Goal: Task Accomplishment & Management: Complete application form

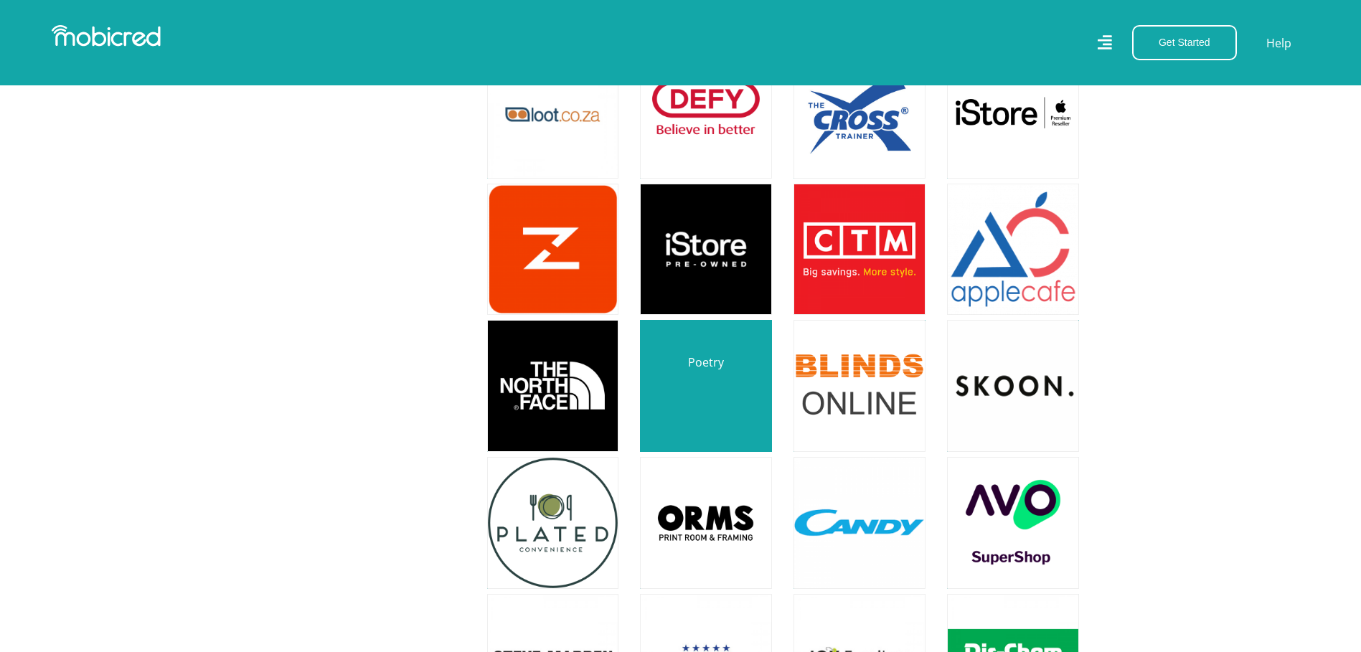
scroll to position [3084, 0]
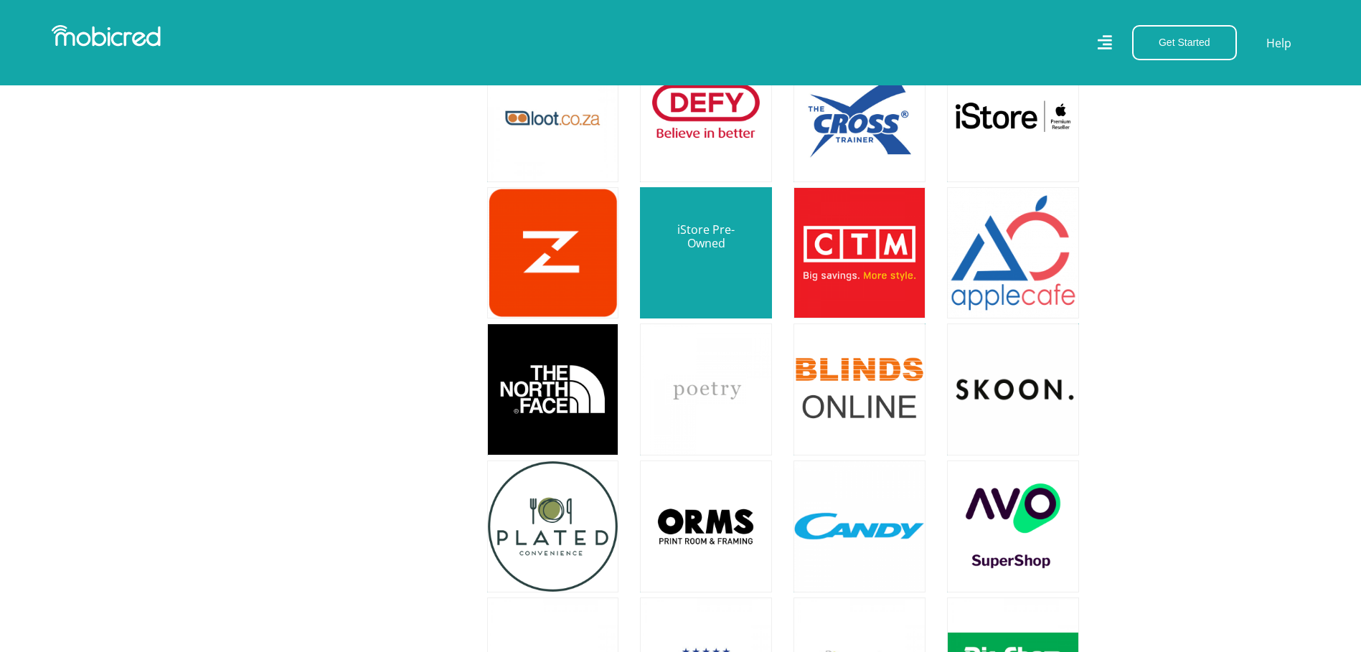
click at [707, 253] on link at bounding box center [705, 253] width 155 height 155
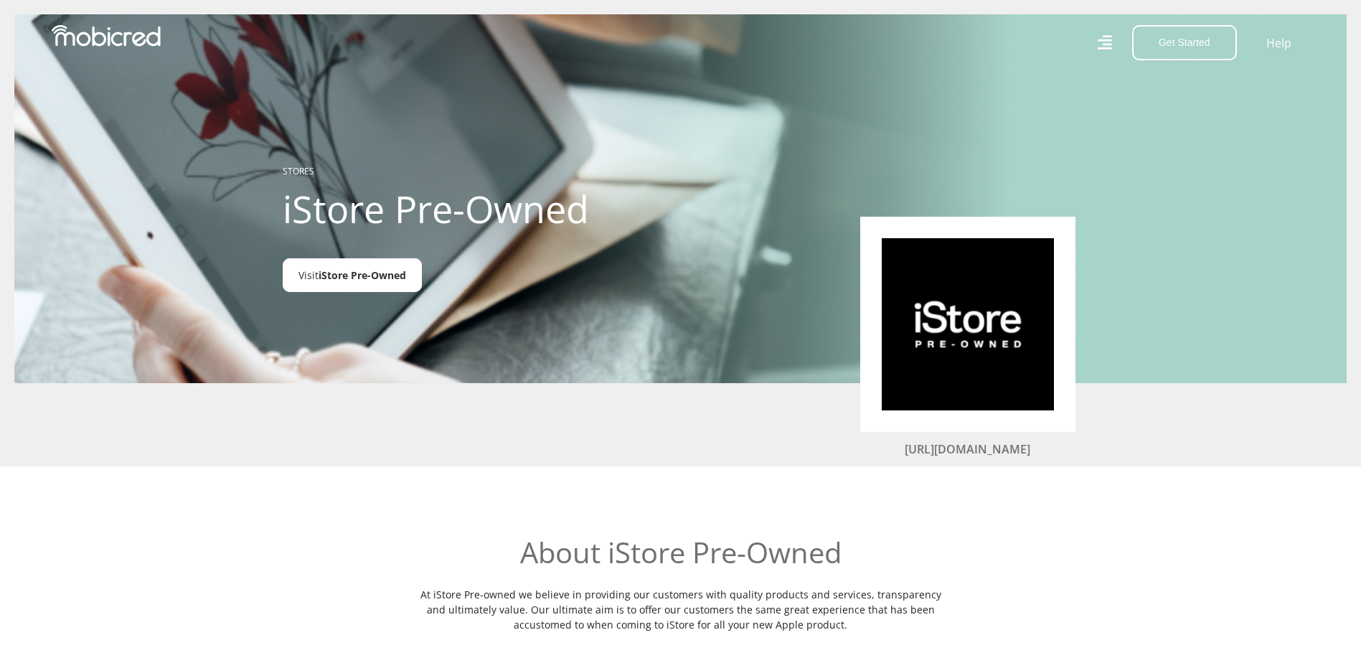
click at [333, 272] on span "iStore Pre-Owned" at bounding box center [362, 275] width 88 height 14
click at [1100, 42] on icon at bounding box center [1104, 42] width 14 height 21
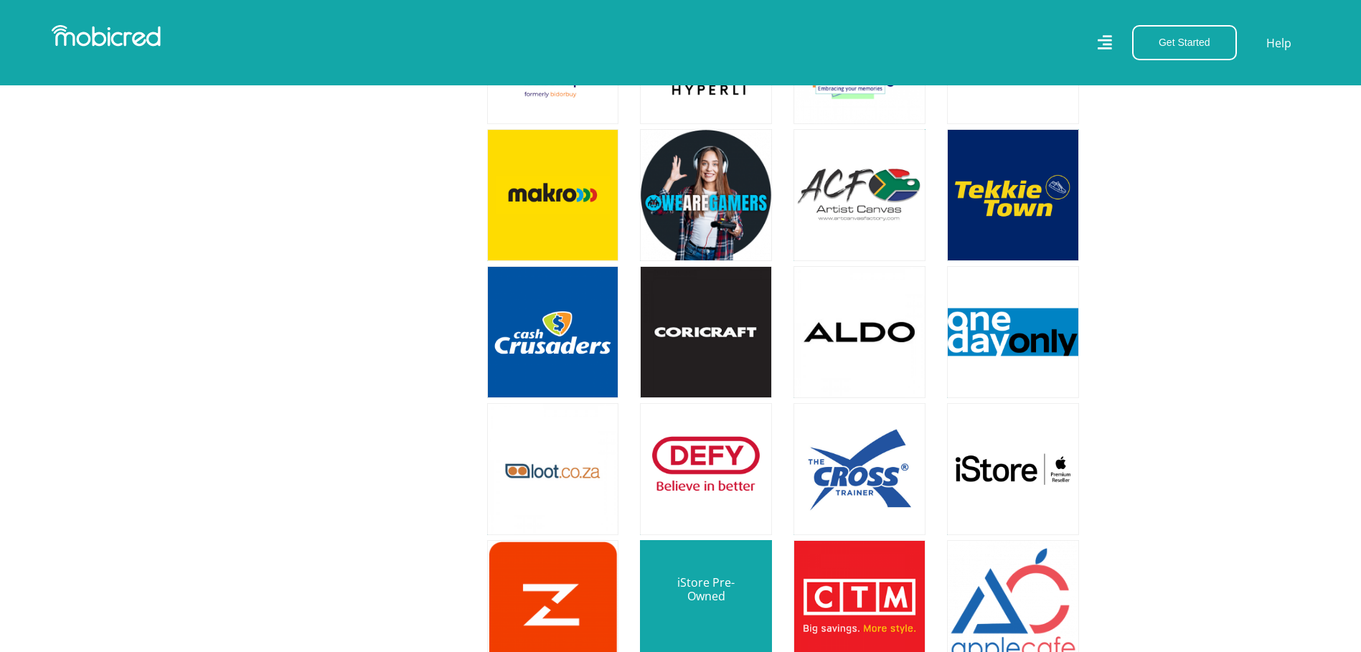
scroll to position [2822, 0]
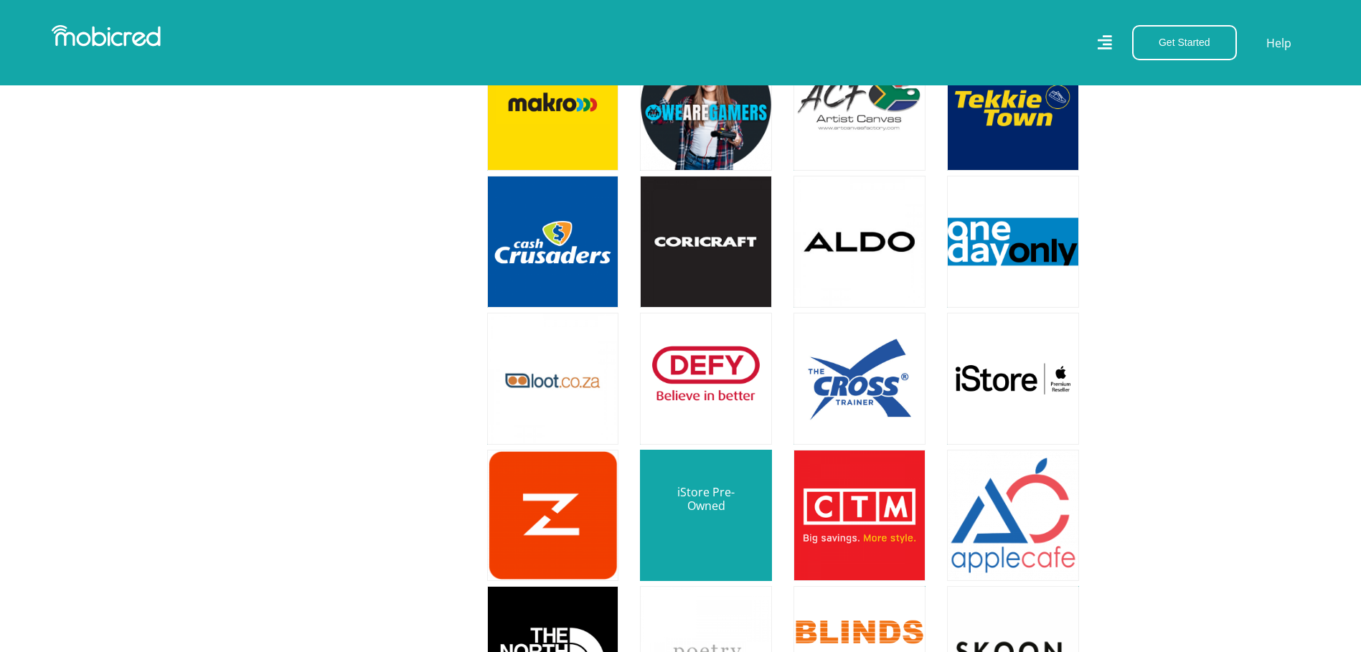
click at [697, 486] on link at bounding box center [705, 515] width 155 height 155
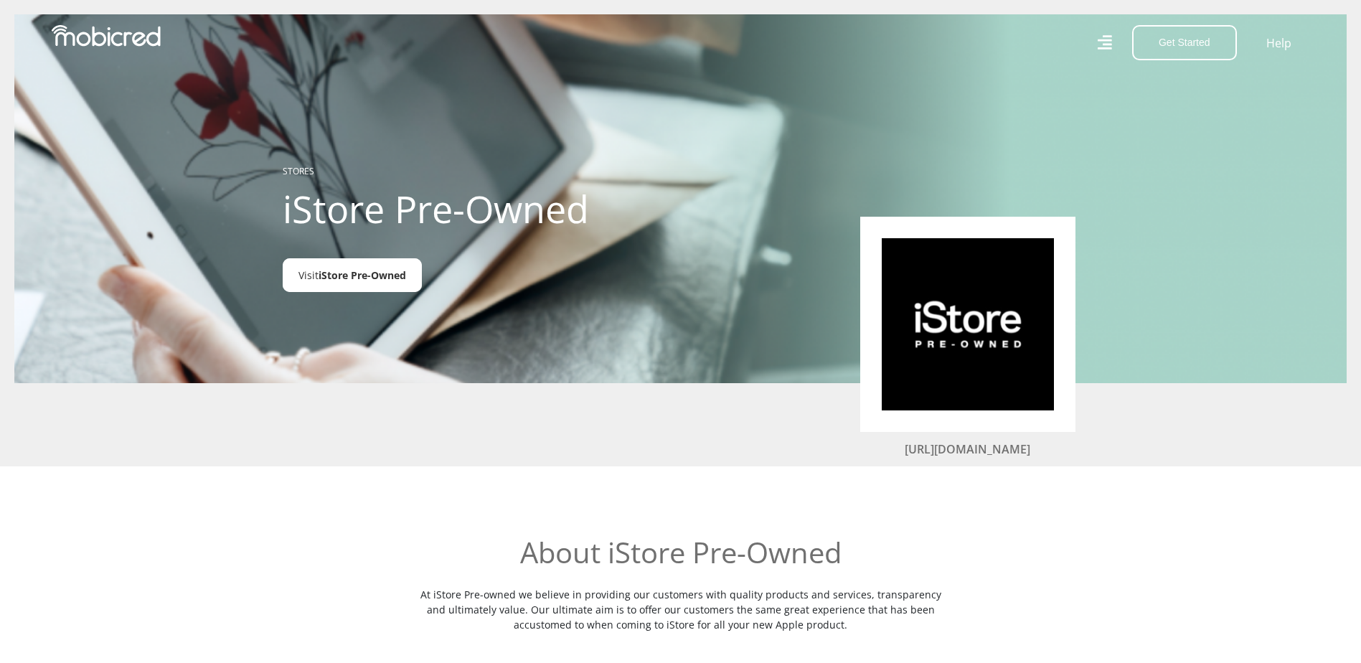
click at [361, 271] on span "iStore Pre-Owned" at bounding box center [362, 275] width 88 height 14
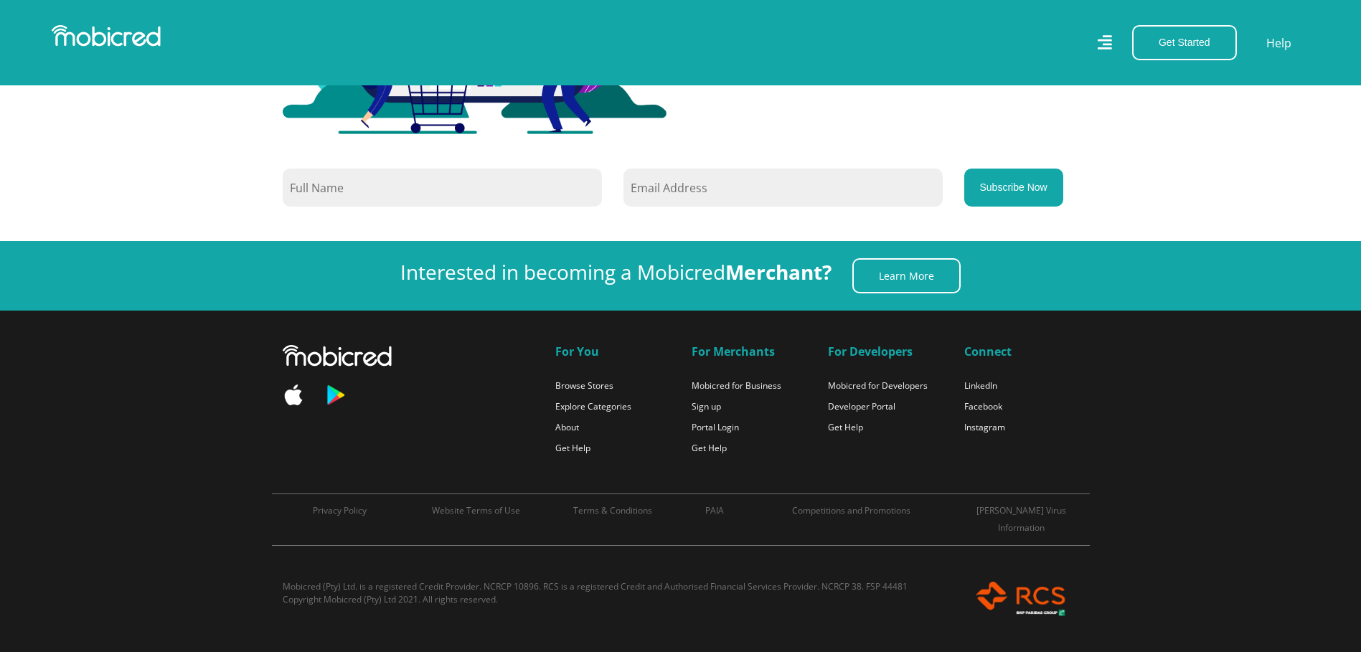
scroll to position [9446, 0]
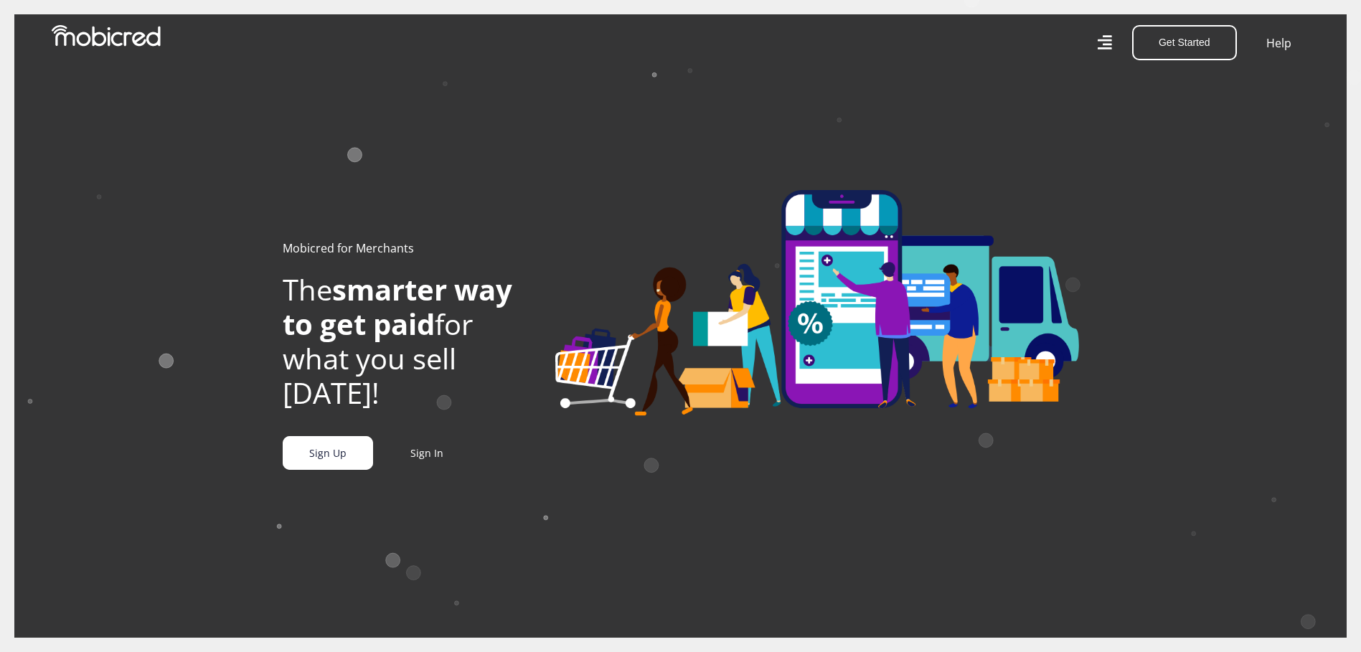
scroll to position [0, 681]
click at [339, 466] on link "Sign Up" at bounding box center [328, 453] width 90 height 34
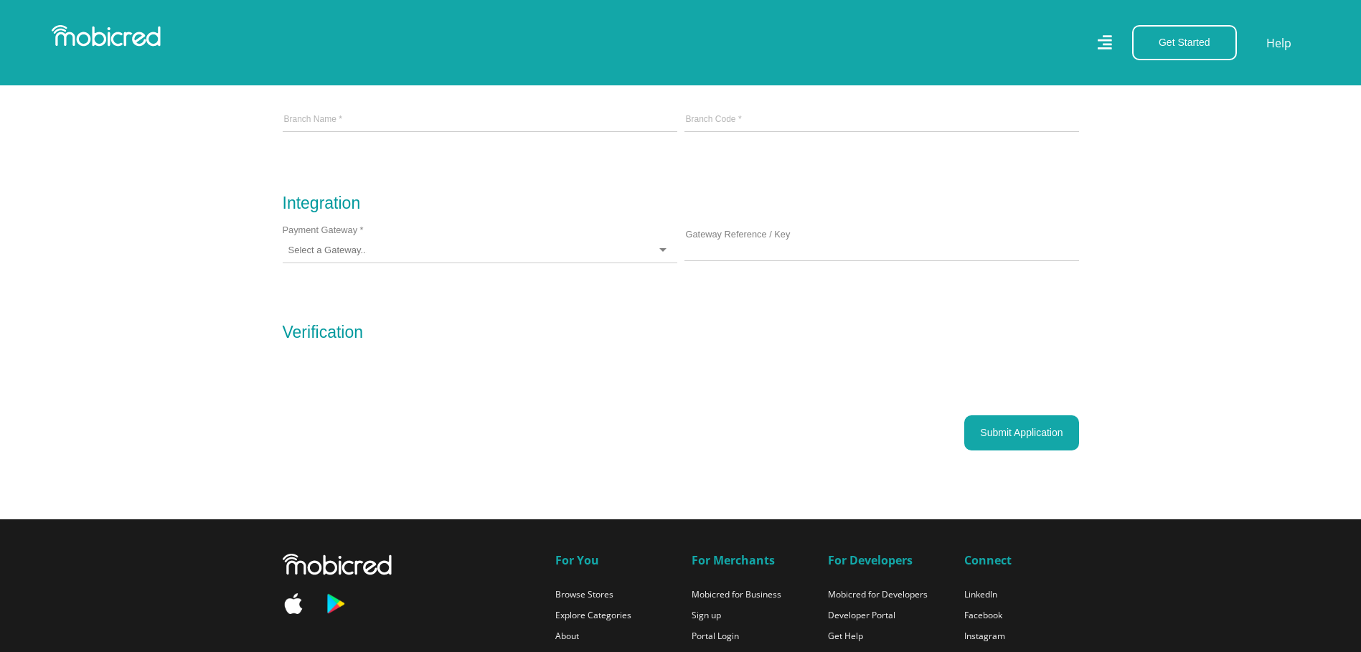
scroll to position [1363, 0]
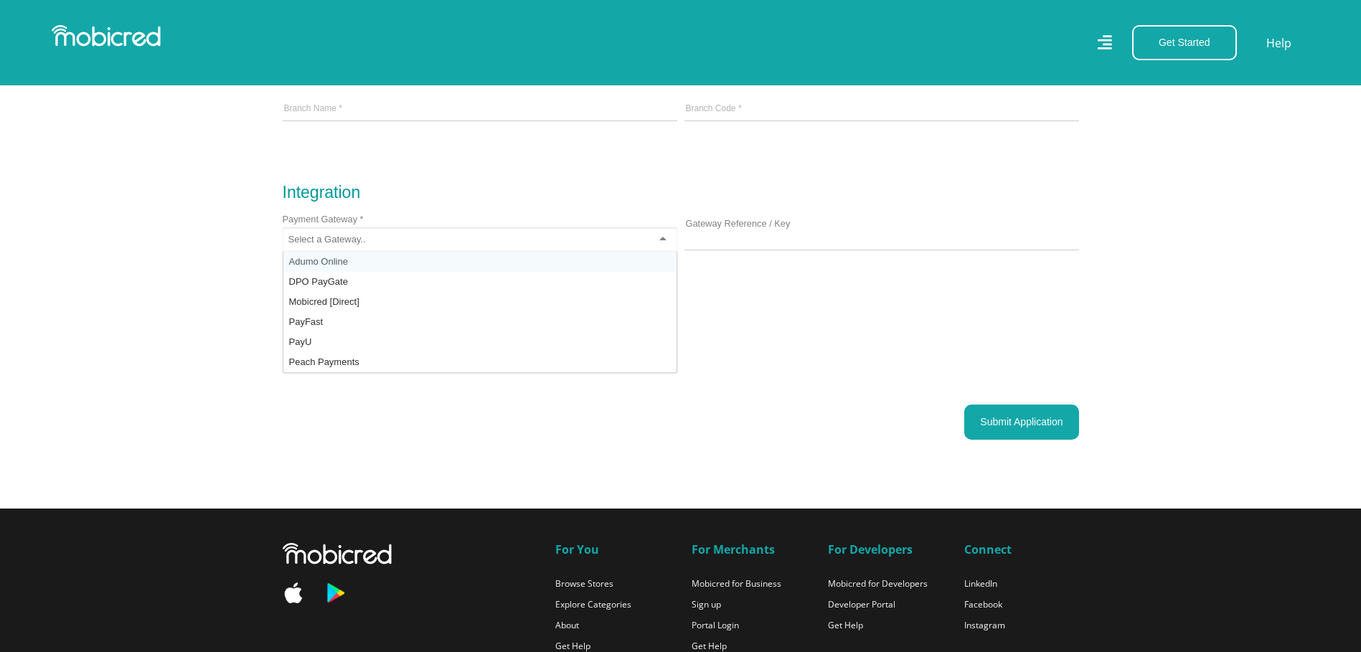
click at [387, 248] on div at bounding box center [480, 239] width 394 height 25
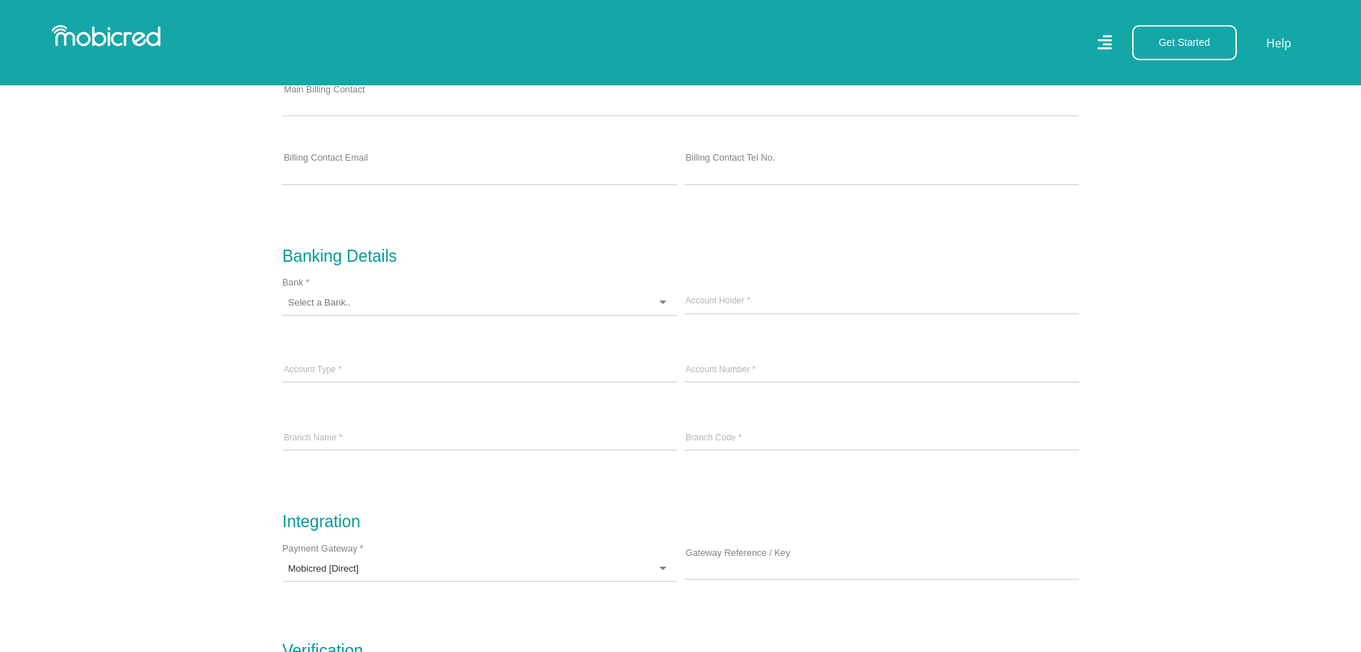
scroll to position [789, 0]
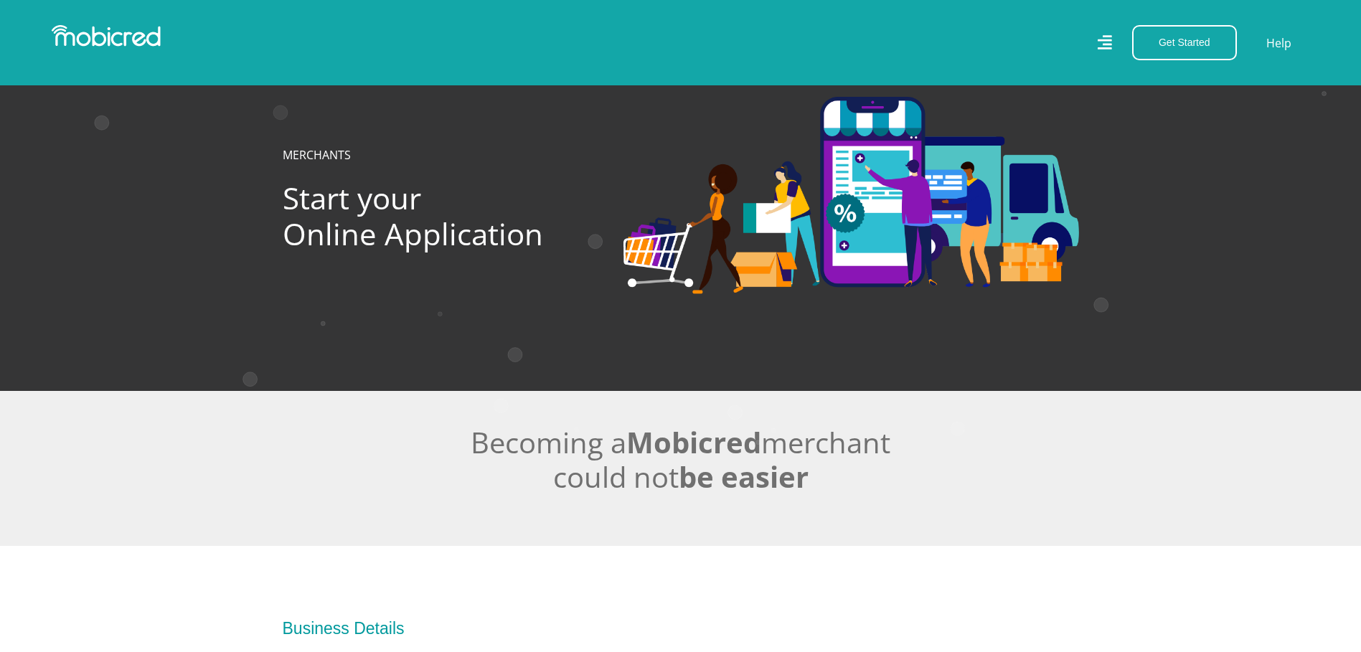
scroll to position [789, 0]
